Goal: Find specific page/section: Find specific page/section

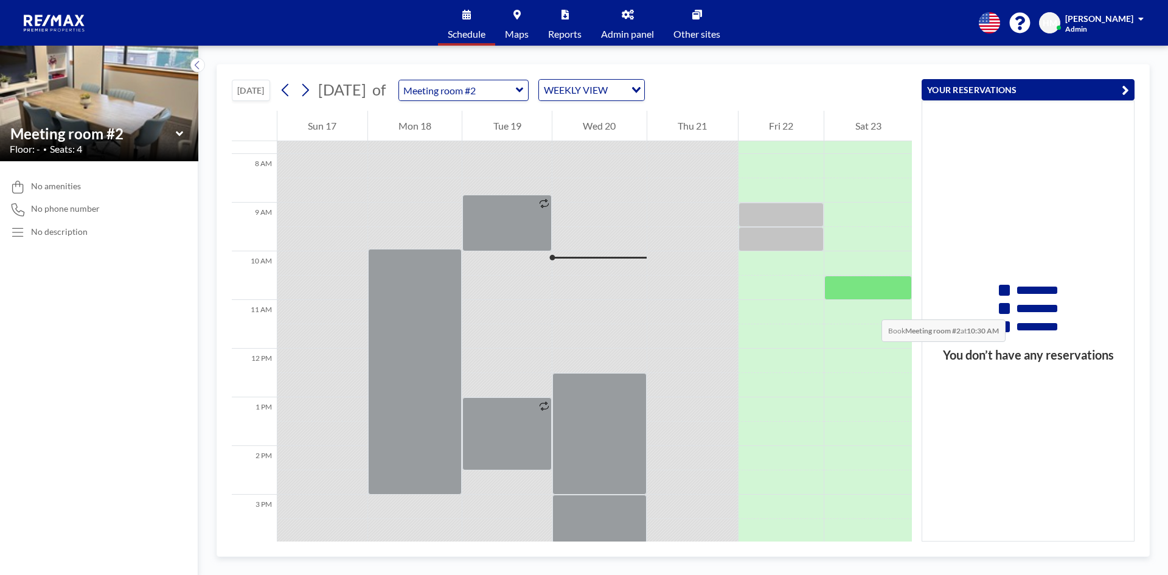
scroll to position [377, 0]
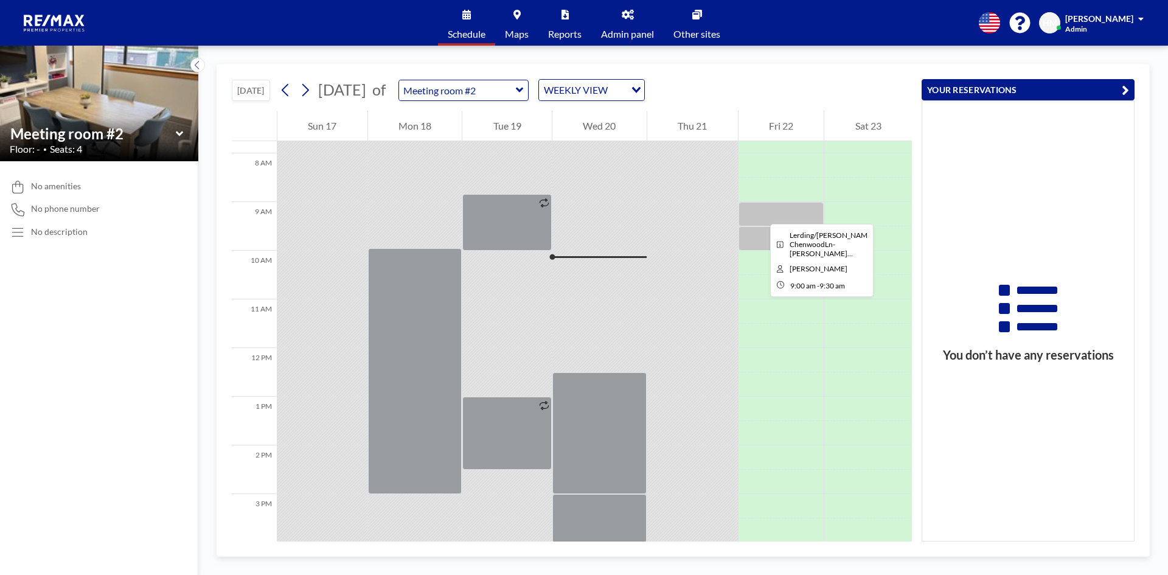
click at [760, 213] on div at bounding box center [781, 214] width 86 height 24
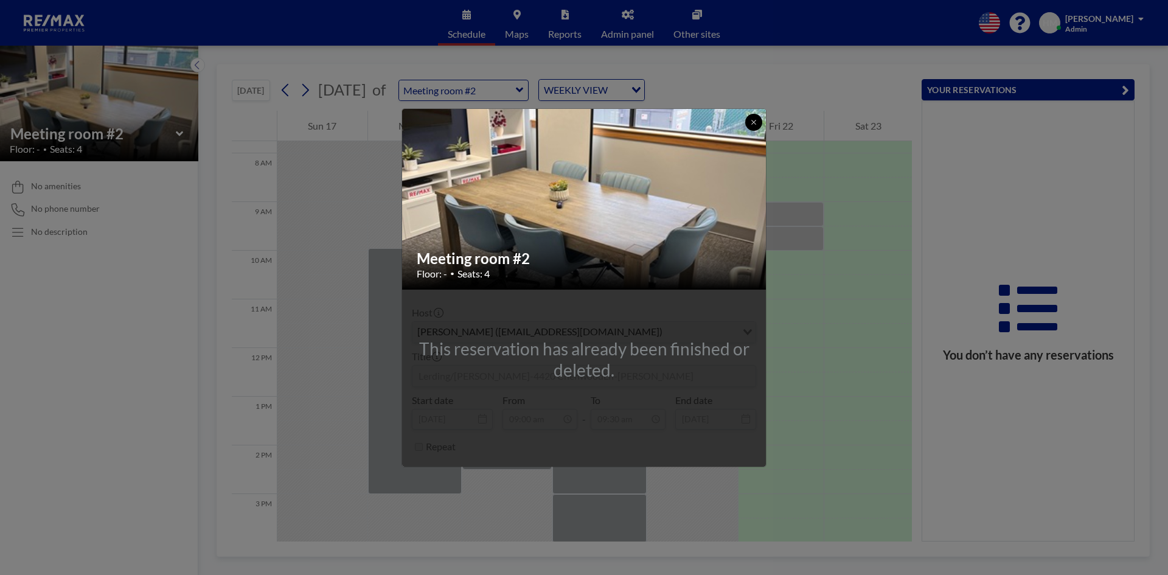
click at [749, 118] on button at bounding box center [753, 122] width 17 height 17
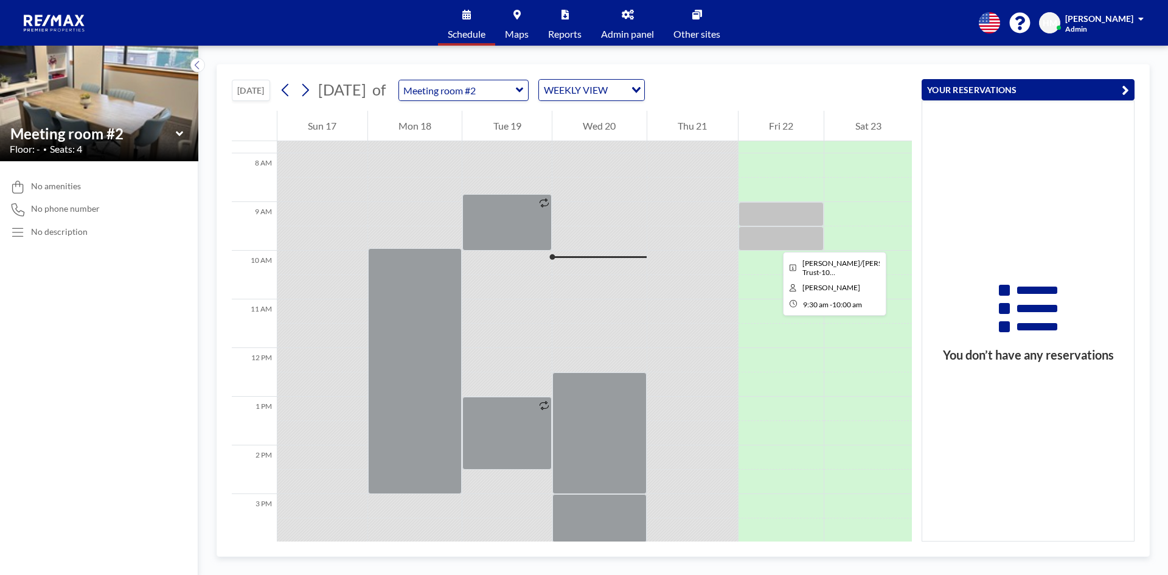
click at [773, 241] on div at bounding box center [781, 238] width 86 height 24
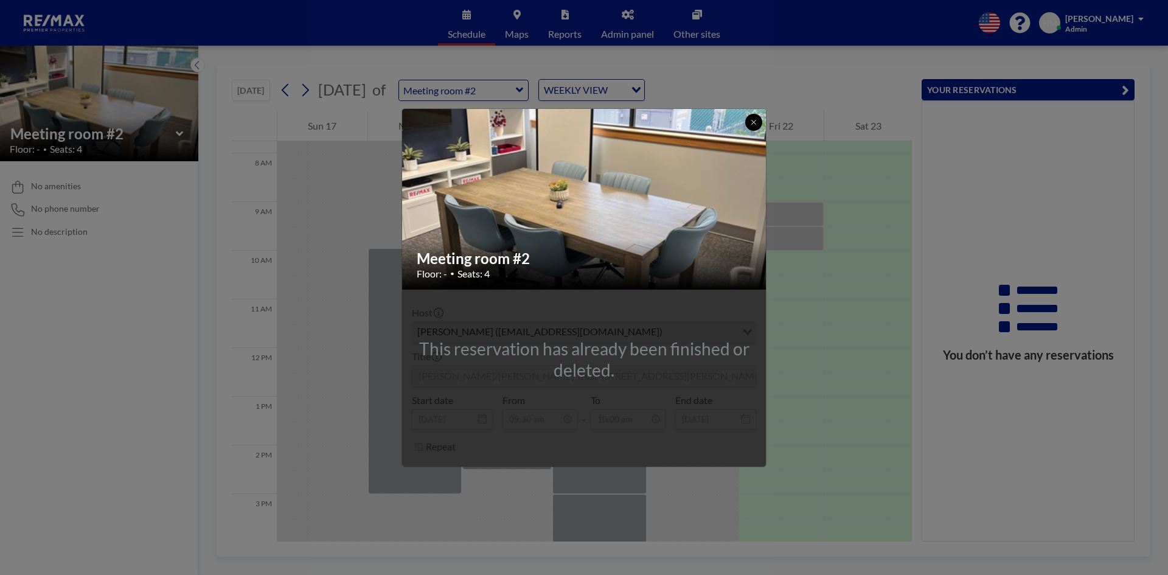
click at [751, 124] on icon at bounding box center [753, 122] width 7 height 7
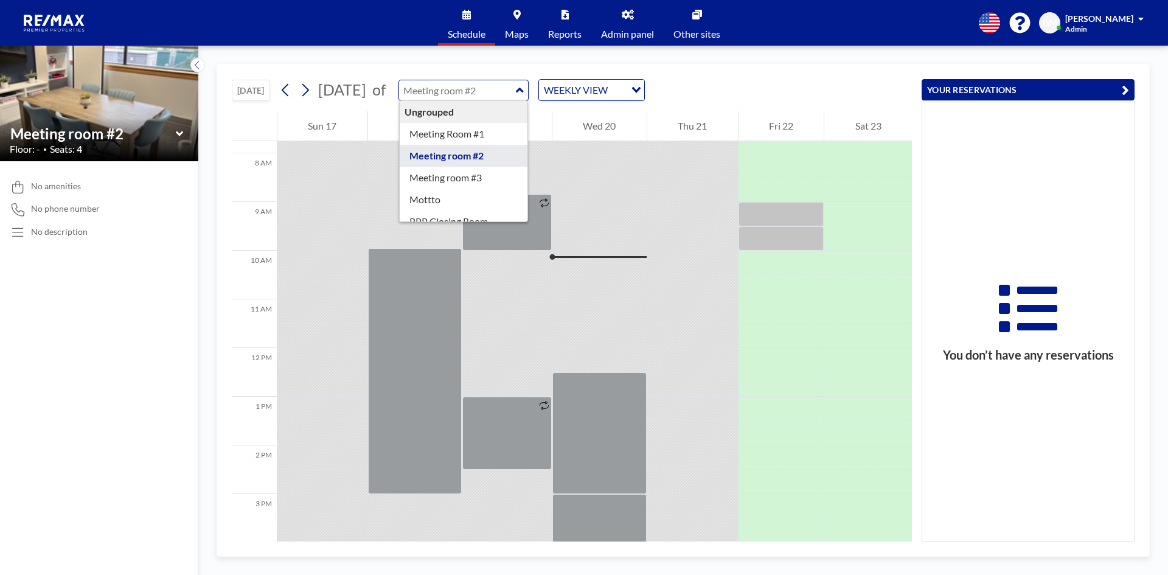
click at [516, 94] on input "text" at bounding box center [457, 90] width 117 height 20
type input "Mottto"
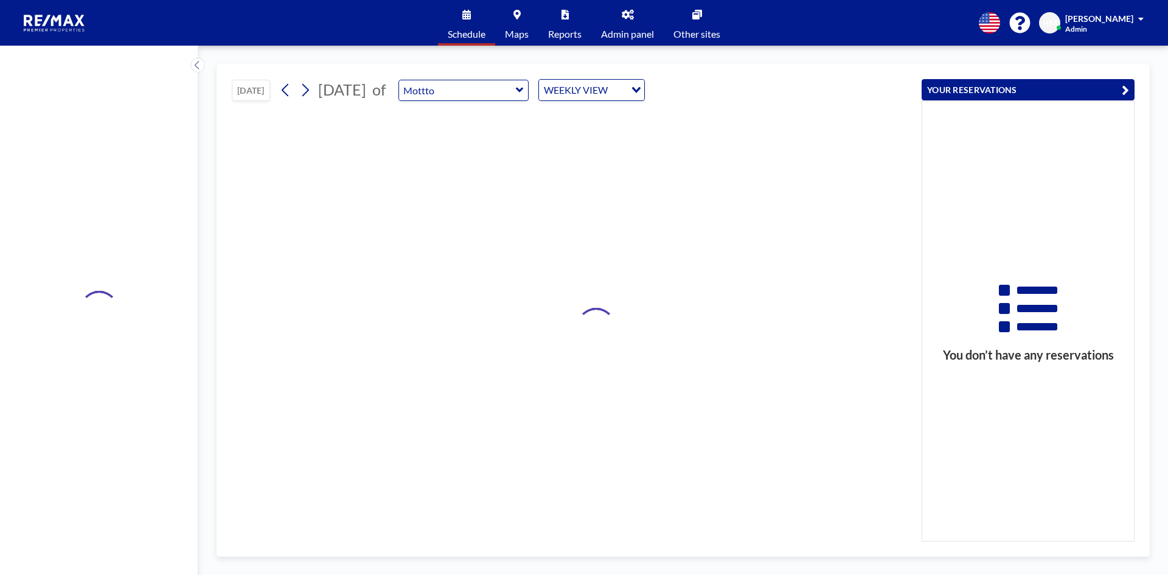
click at [524, 93] on icon at bounding box center [520, 90] width 8 height 12
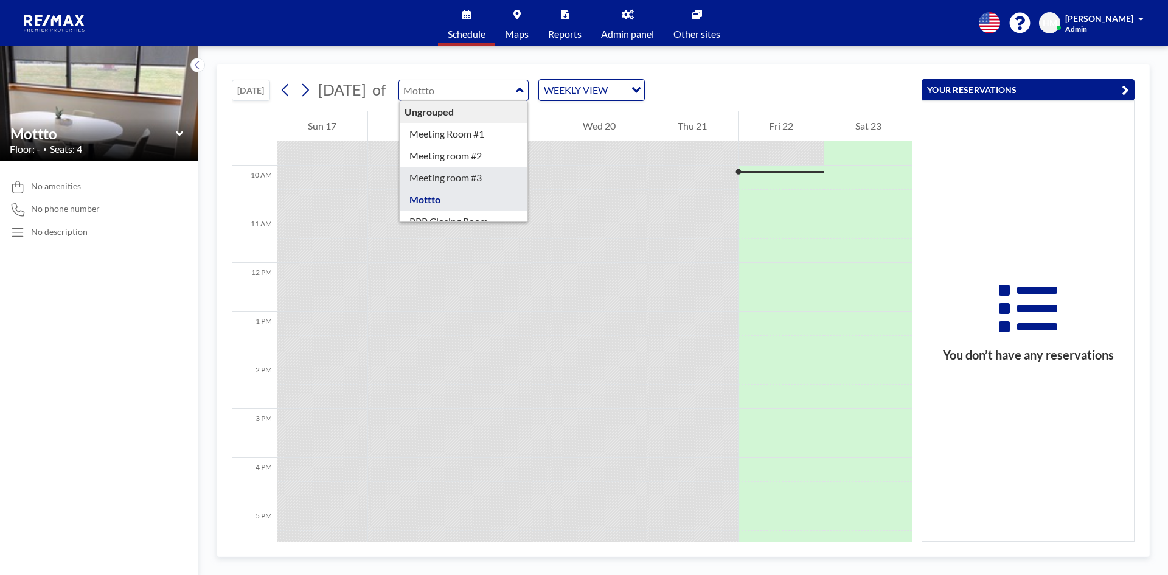
scroll to position [39, 0]
type input "RPP Closing Room"
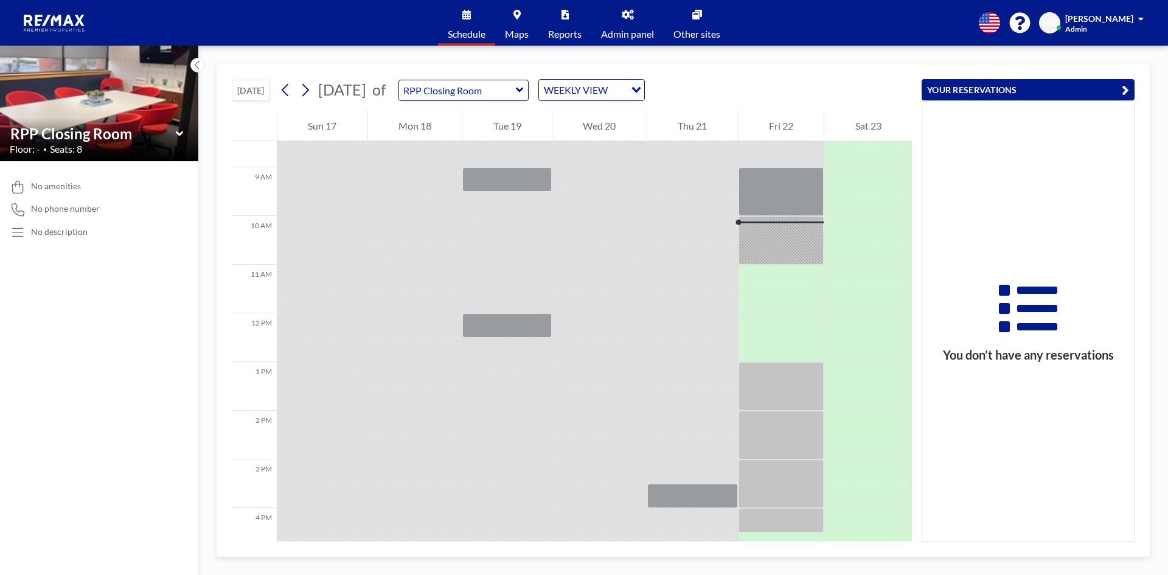
scroll to position [462, 0]
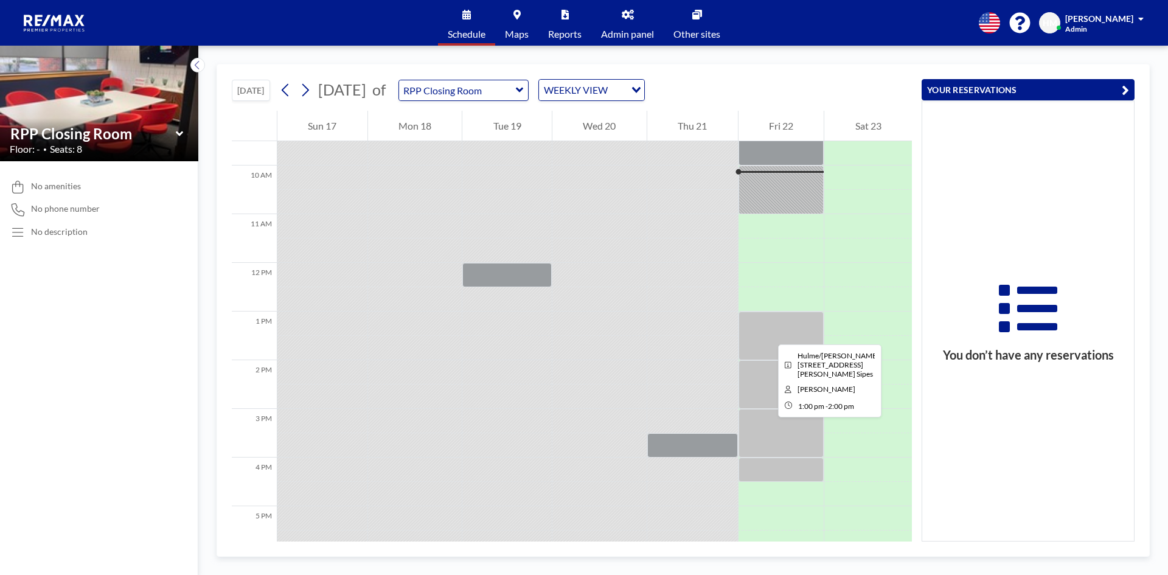
click at [768, 333] on div at bounding box center [781, 335] width 86 height 49
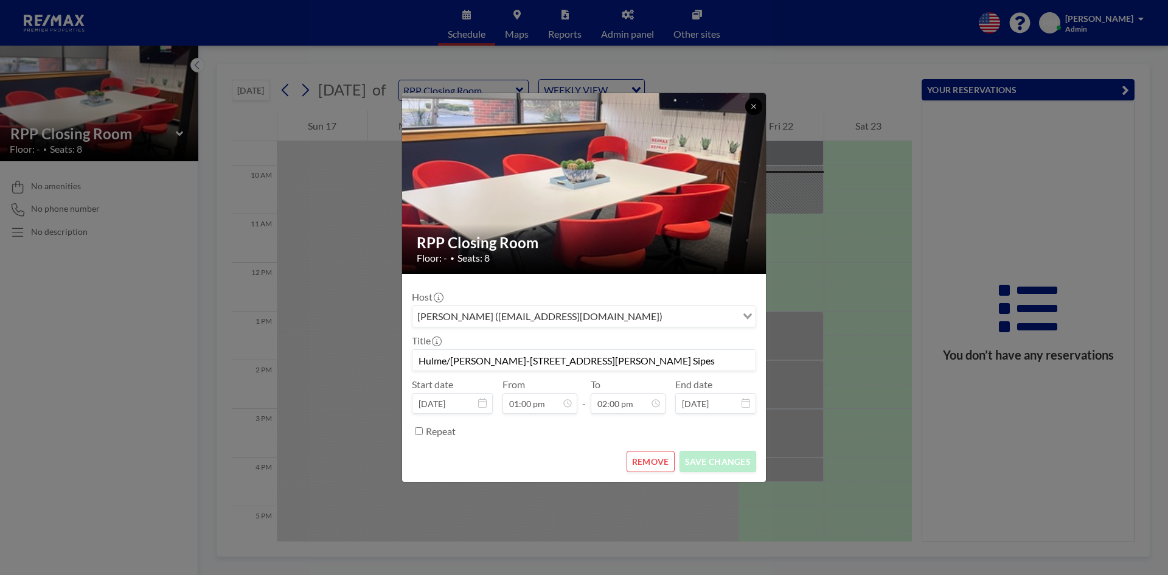
click at [749, 108] on button at bounding box center [753, 106] width 17 height 17
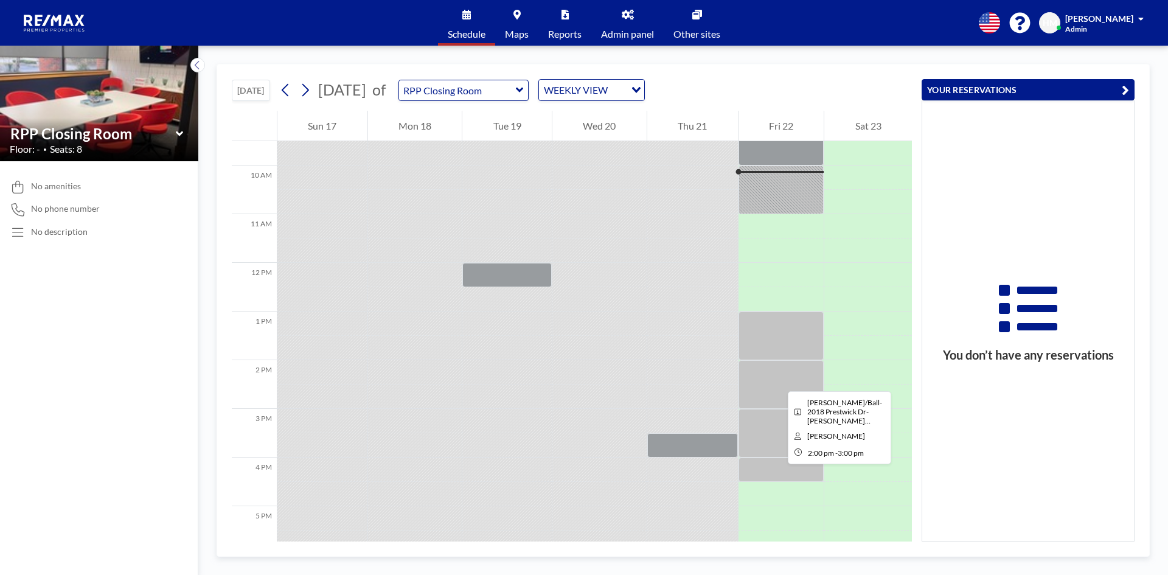
click at [778, 380] on div at bounding box center [781, 384] width 86 height 49
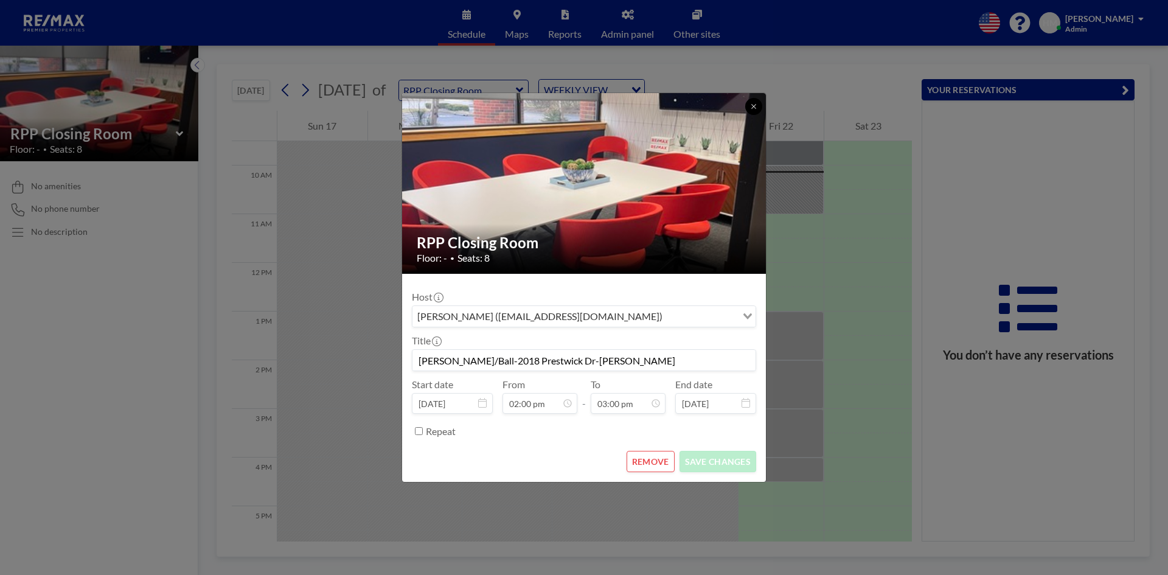
click at [751, 107] on icon at bounding box center [753, 106] width 7 height 7
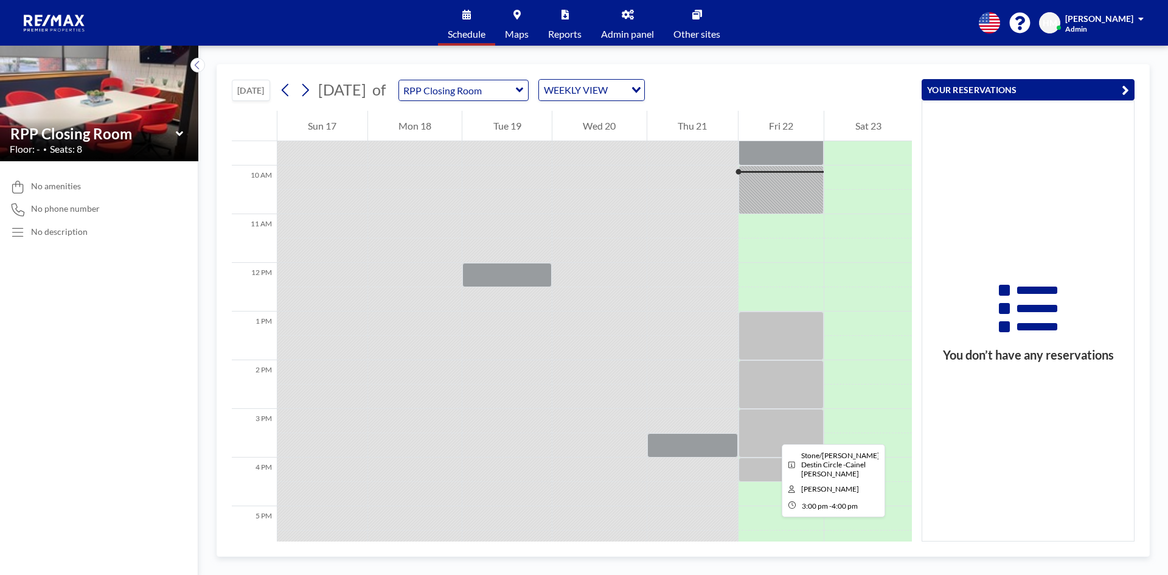
click at [772, 433] on div at bounding box center [781, 433] width 86 height 49
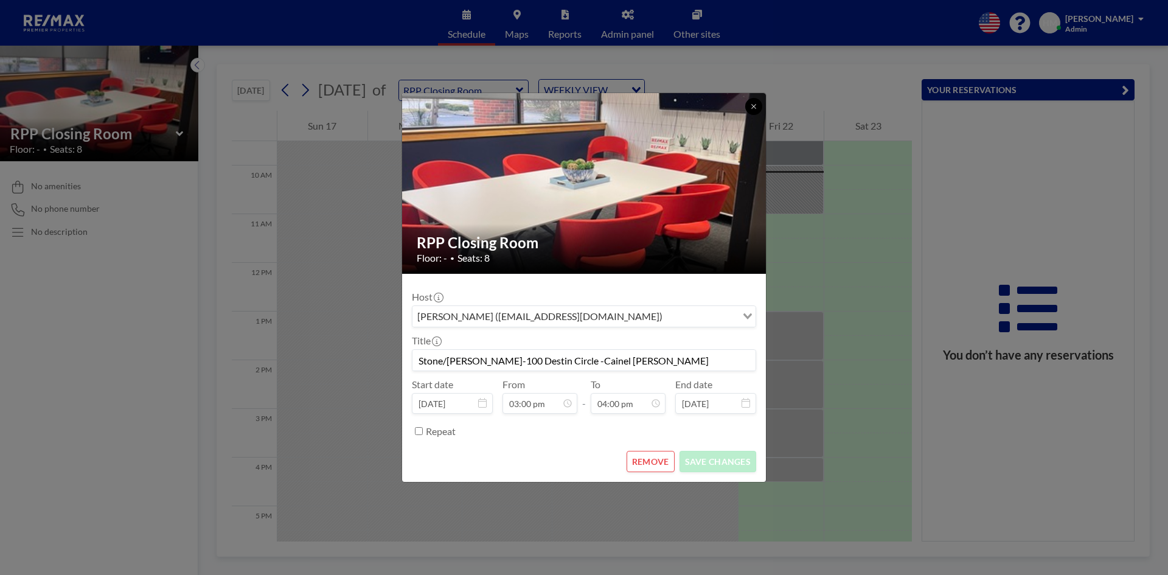
click at [749, 108] on button at bounding box center [753, 106] width 17 height 17
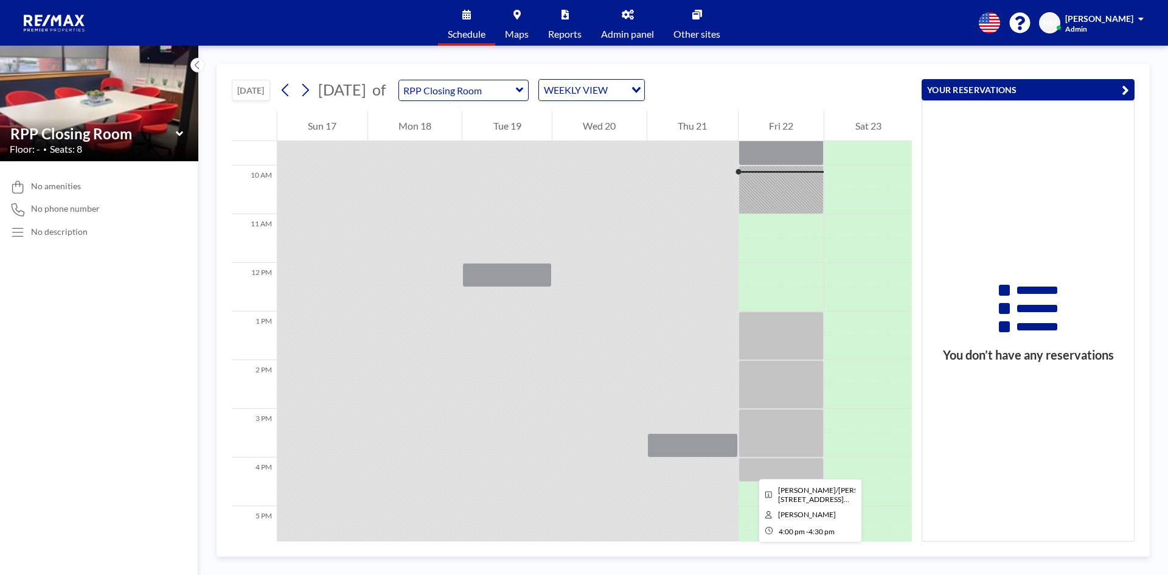
click at [749, 468] on div at bounding box center [781, 469] width 86 height 24
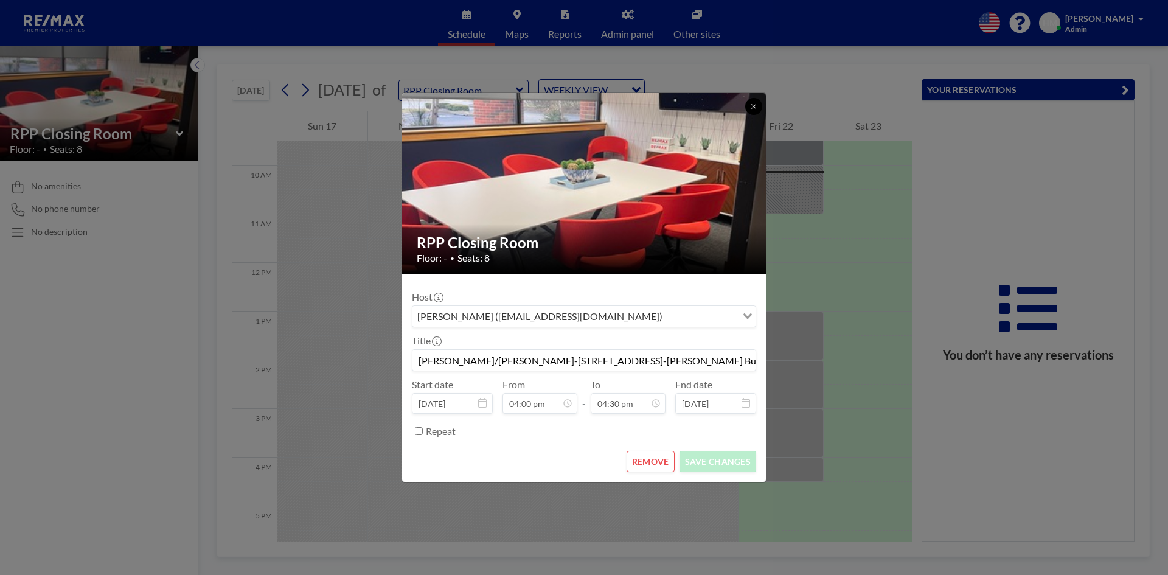
click at [756, 105] on icon at bounding box center [753, 106] width 7 height 7
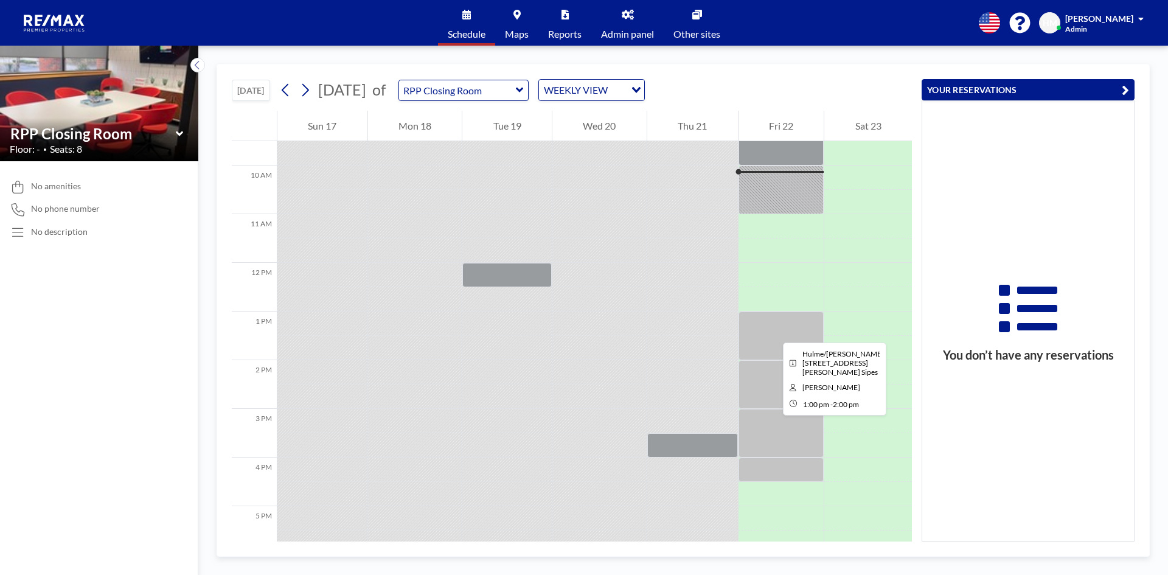
click at [773, 331] on div at bounding box center [781, 335] width 86 height 49
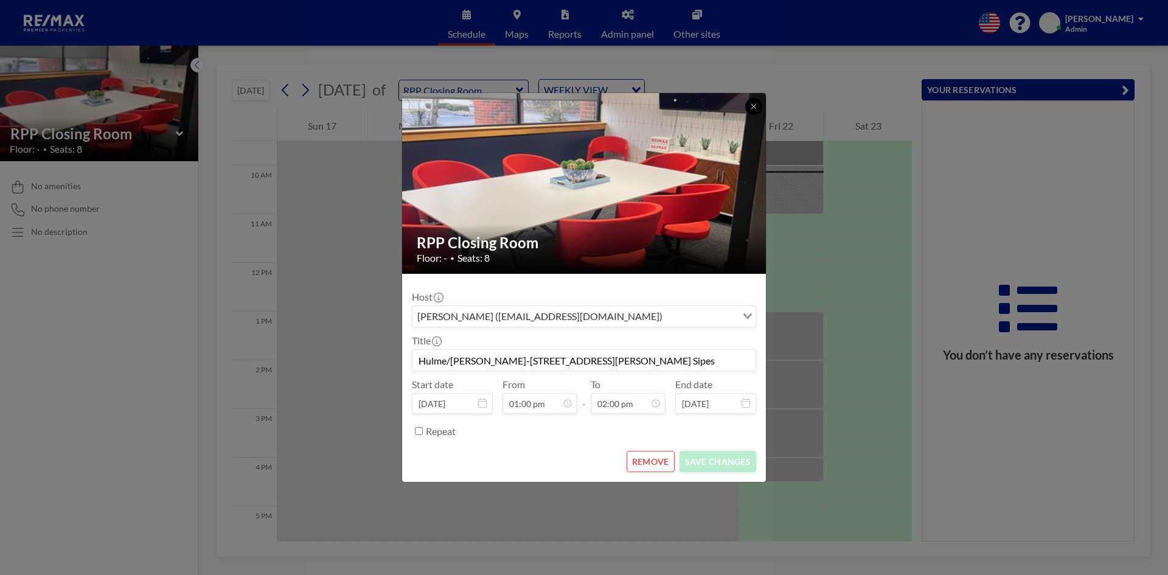
click at [752, 110] on button at bounding box center [753, 106] width 17 height 17
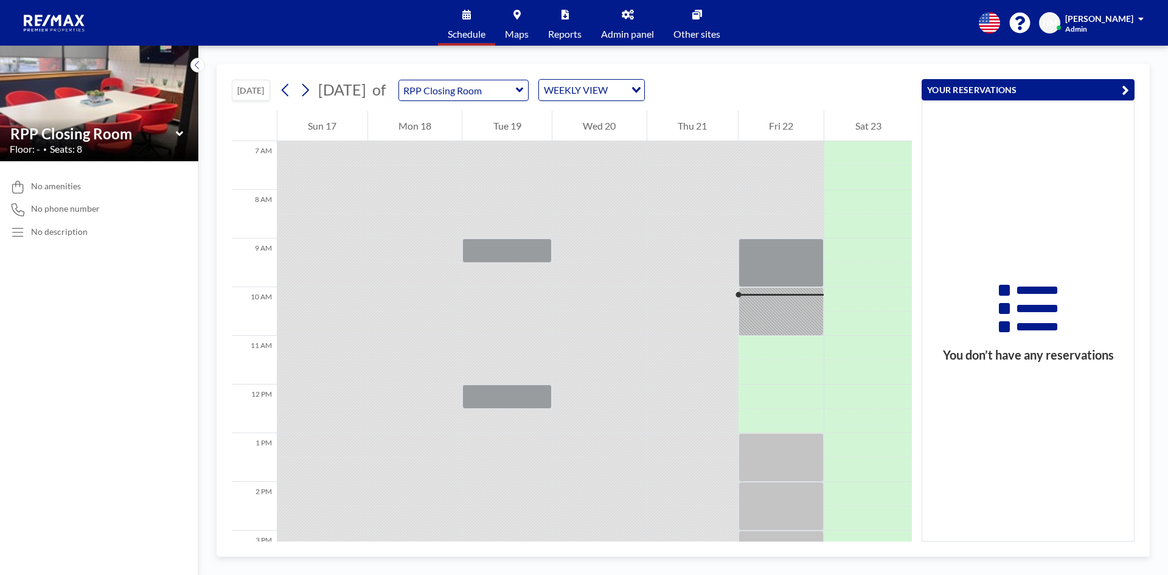
scroll to position [523, 0]
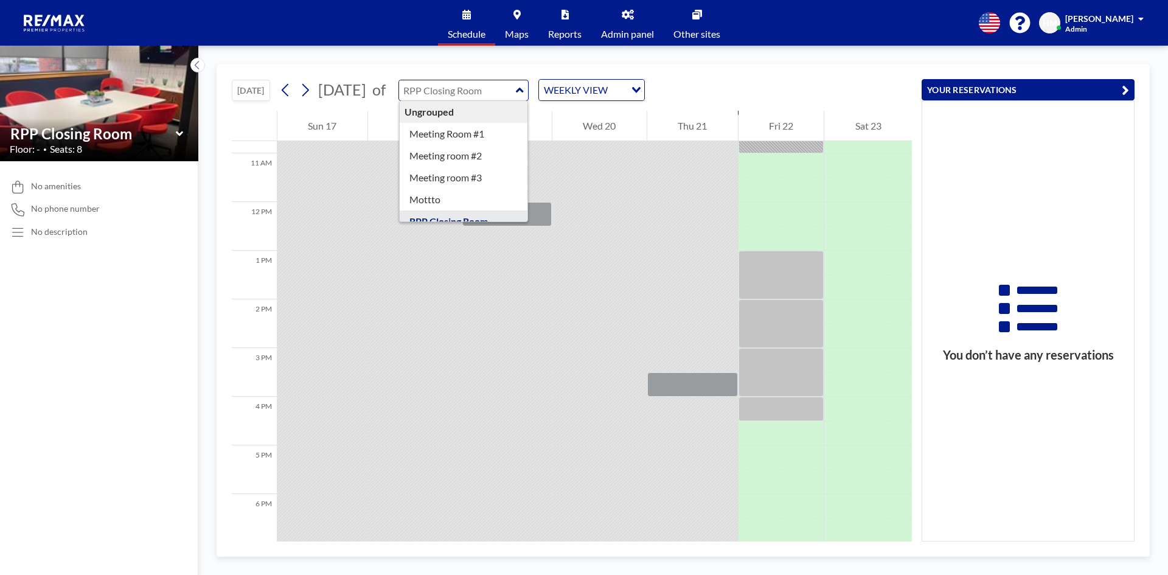
click at [516, 91] on input "text" at bounding box center [457, 90] width 117 height 20
type input "Meeting room #2"
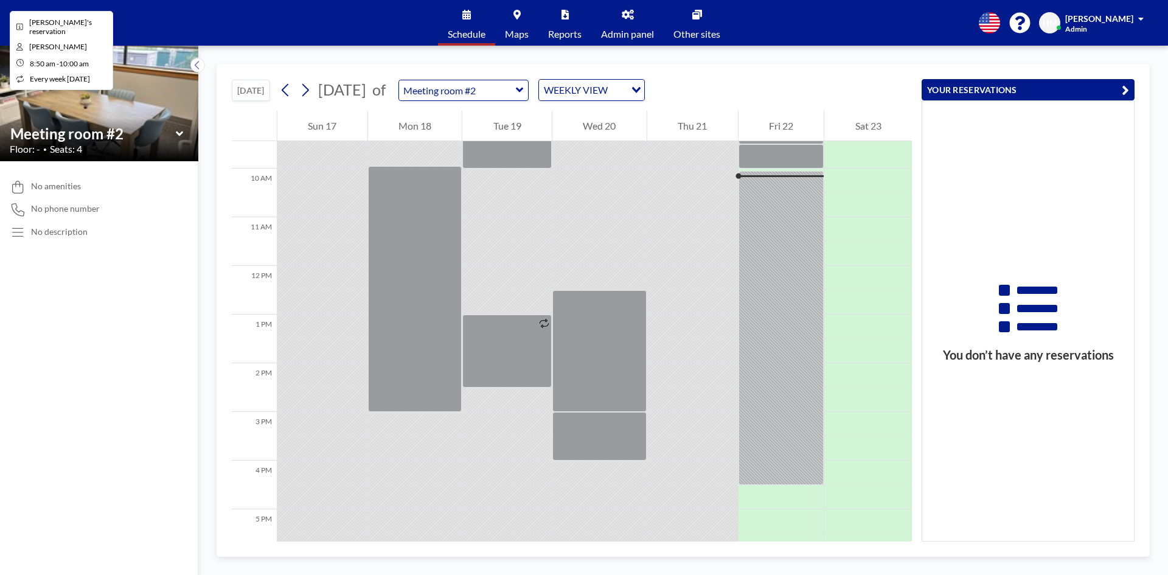
scroll to position [462, 0]
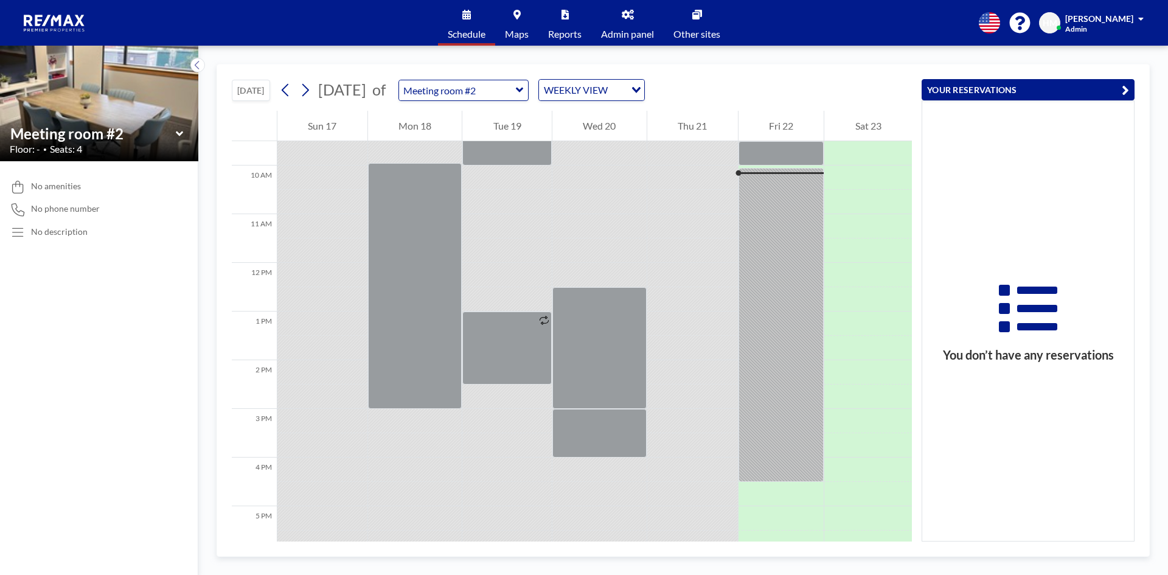
click at [524, 92] on icon at bounding box center [520, 90] width 8 height 12
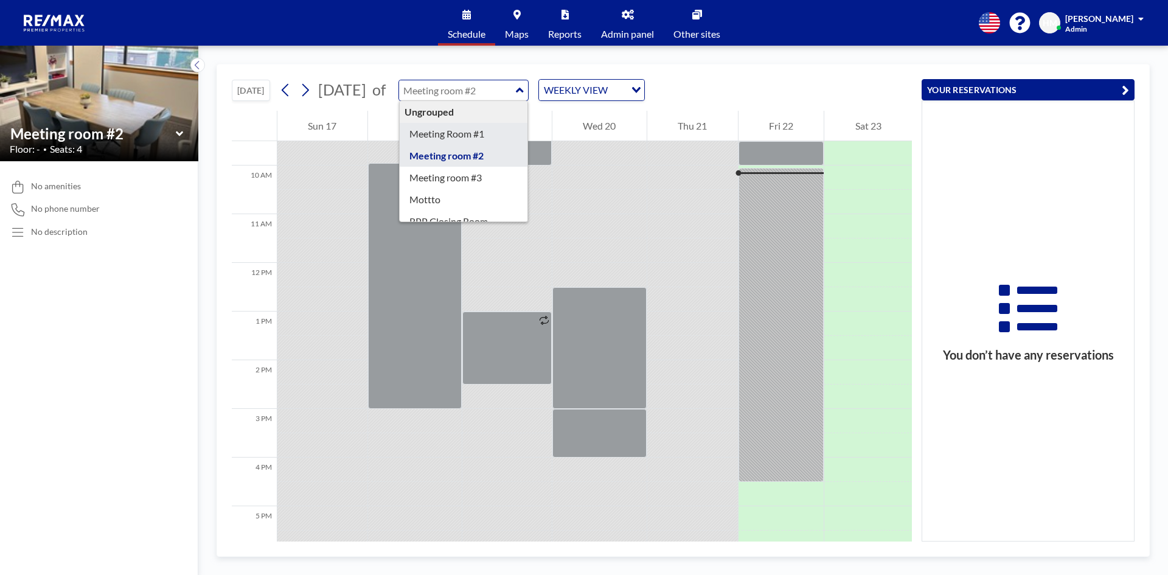
type input "Meeting Room #1"
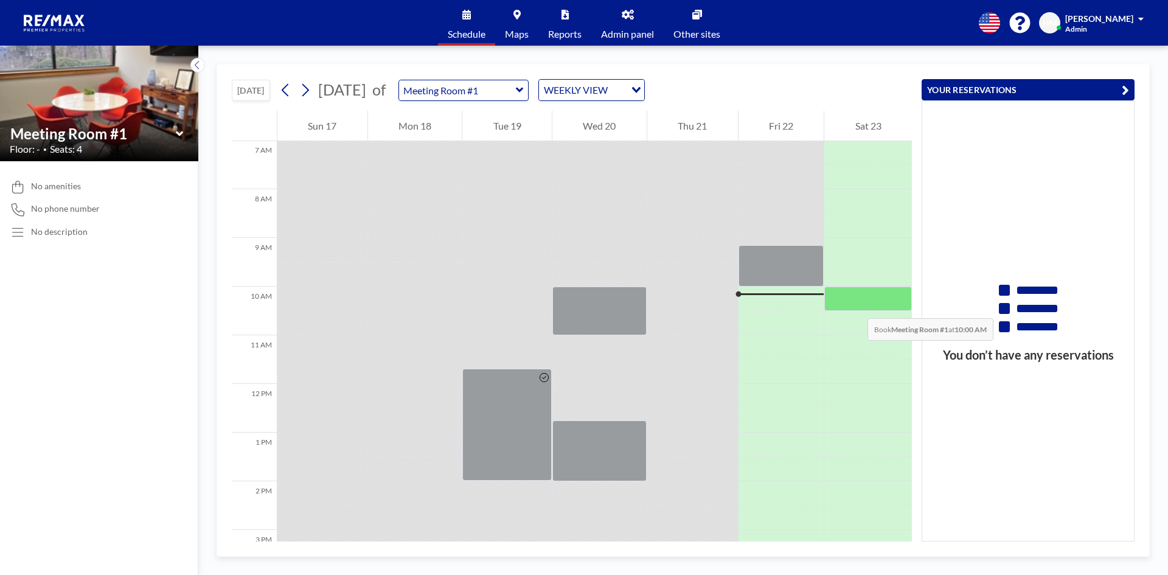
scroll to position [341, 0]
click at [523, 91] on icon at bounding box center [519, 90] width 7 height 5
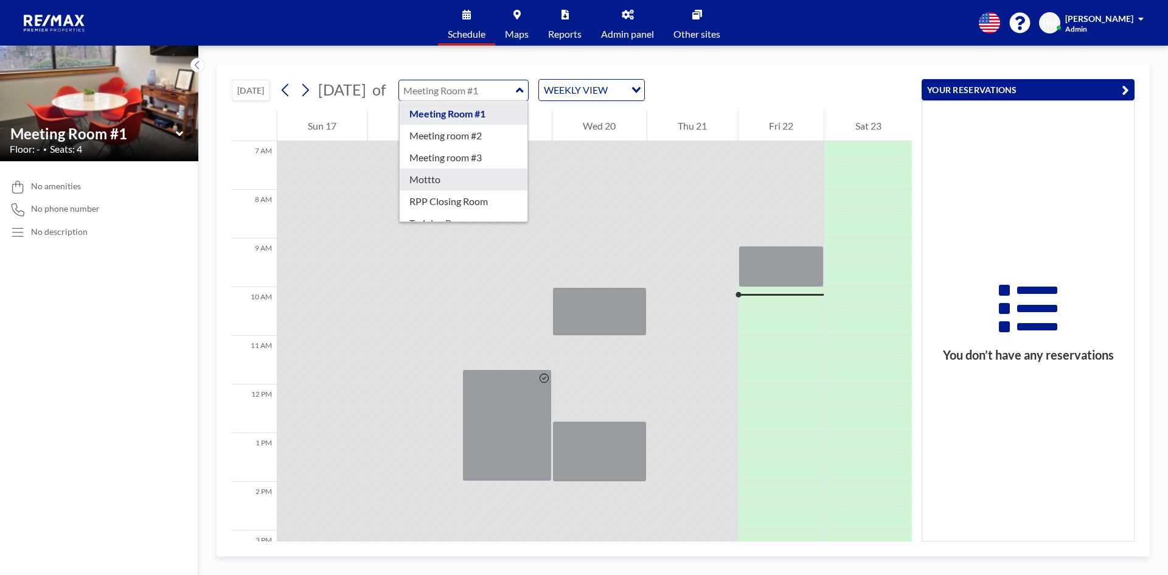
scroll to position [39, 0]
type input "RPP Closing Room"
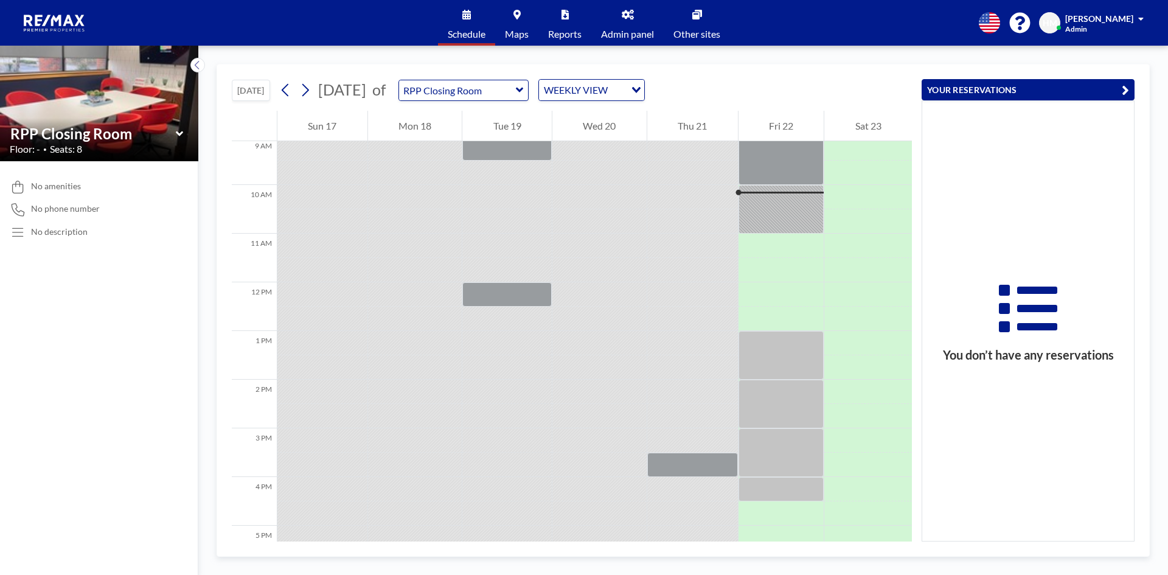
scroll to position [462, 0]
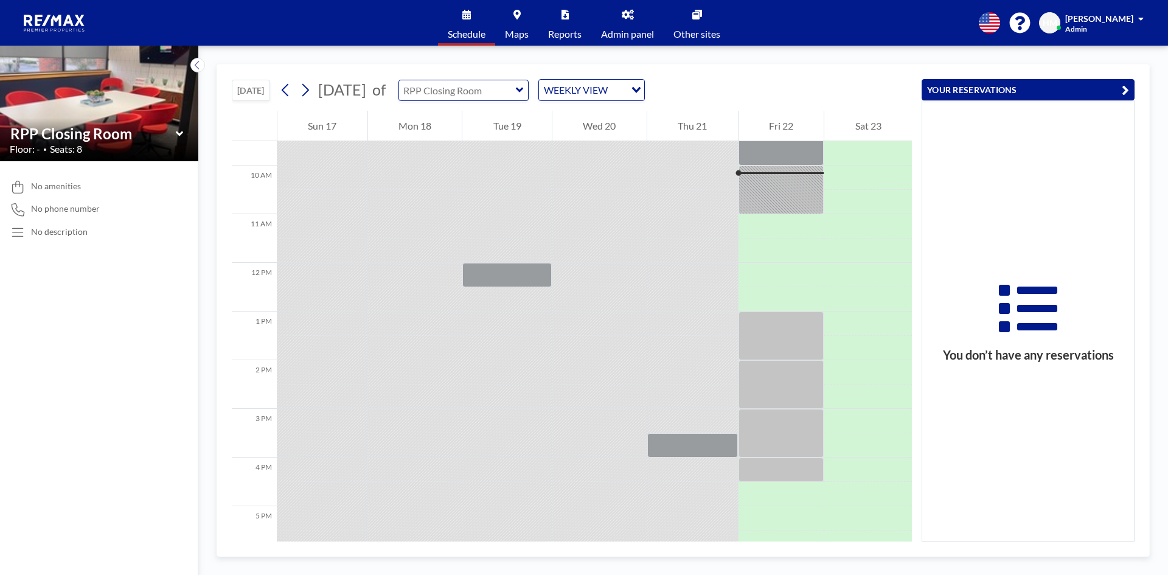
click at [516, 89] on input "text" at bounding box center [457, 90] width 117 height 20
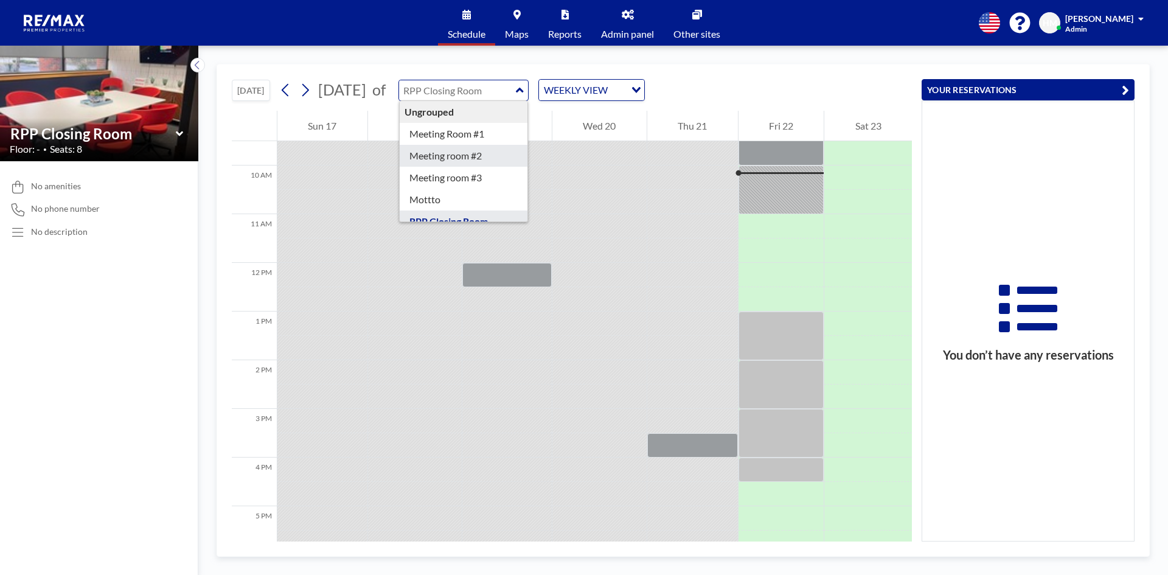
type input "Meeting room #2"
